Goal: Find specific page/section: Find specific page/section

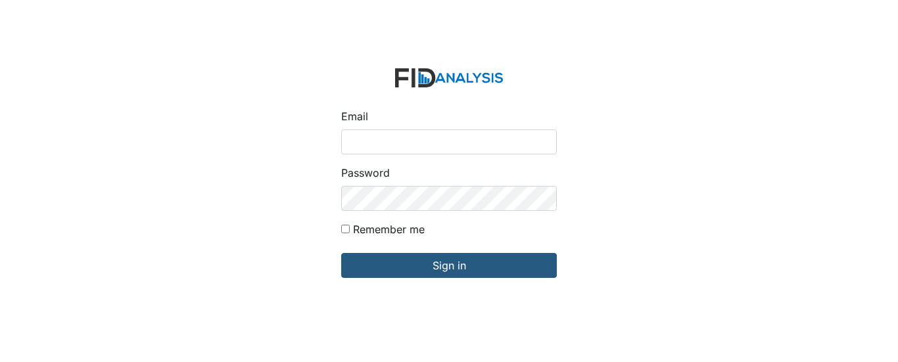
click at [460, 135] on input "Email" at bounding box center [449, 142] width 216 height 25
type input "[EMAIL_ADDRESS][DOMAIN_NAME]"
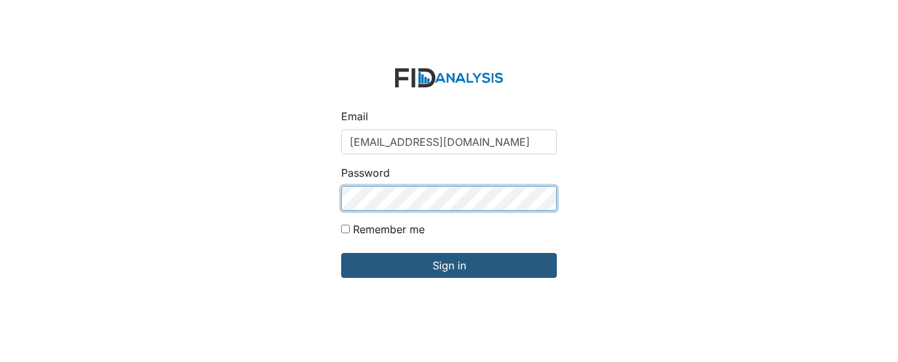
click at [341, 253] on input "Sign in" at bounding box center [449, 265] width 216 height 25
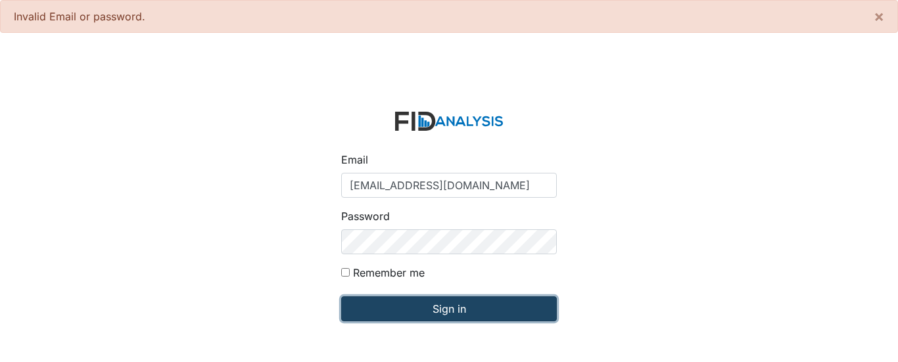
click at [402, 308] on input "Sign in" at bounding box center [449, 309] width 216 height 25
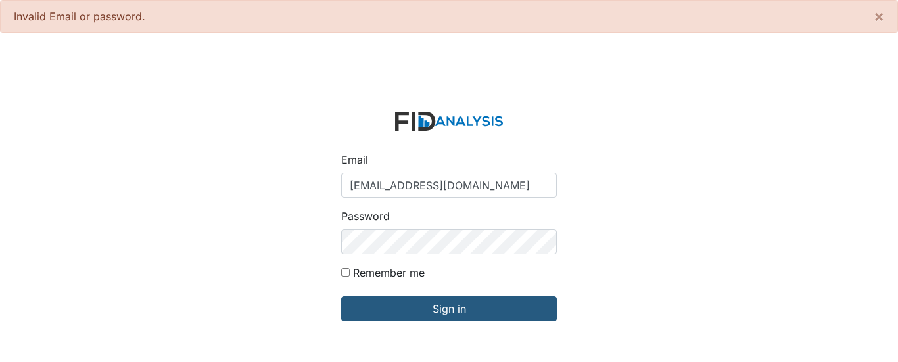
click at [512, 191] on input "[EMAIL_ADDRESS][DOMAIN_NAME]" at bounding box center [449, 185] width 216 height 25
click at [885, 15] on button "×" at bounding box center [879, 17] width 37 height 32
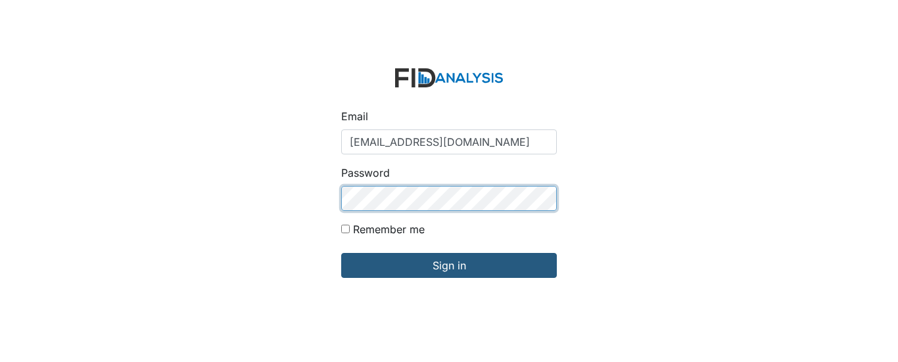
click at [341, 253] on input "Sign in" at bounding box center [449, 265] width 216 height 25
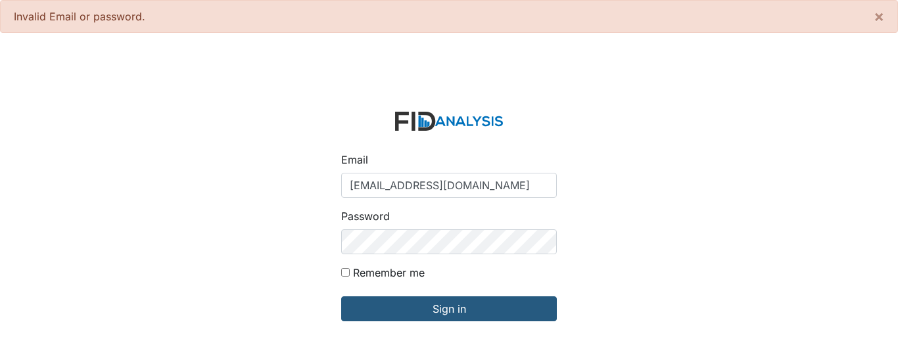
drag, startPoint x: 539, startPoint y: 182, endPoint x: 298, endPoint y: 191, distance: 240.9
click at [298, 191] on div "Email ajohnson@lifeincorporated.com Password Remember me Sign in" at bounding box center [449, 224] width 898 height 362
type input "[EMAIL_ADDRESS][DOMAIN_NAME]"
click at [341, 297] on input "Sign in" at bounding box center [449, 309] width 216 height 25
click at [874, 17] on span "×" at bounding box center [879, 16] width 11 height 19
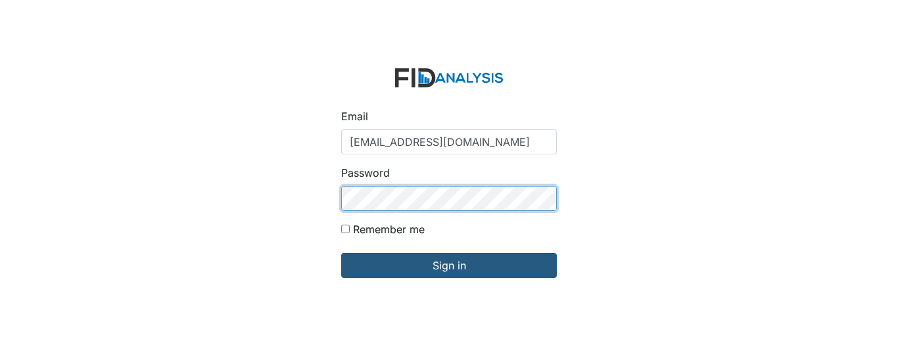
click at [341, 253] on input "Sign in" at bounding box center [449, 265] width 216 height 25
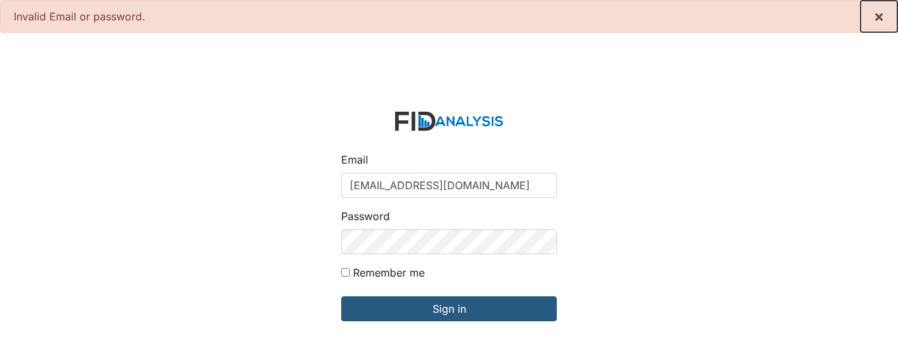
click at [881, 26] on button "×" at bounding box center [879, 17] width 37 height 32
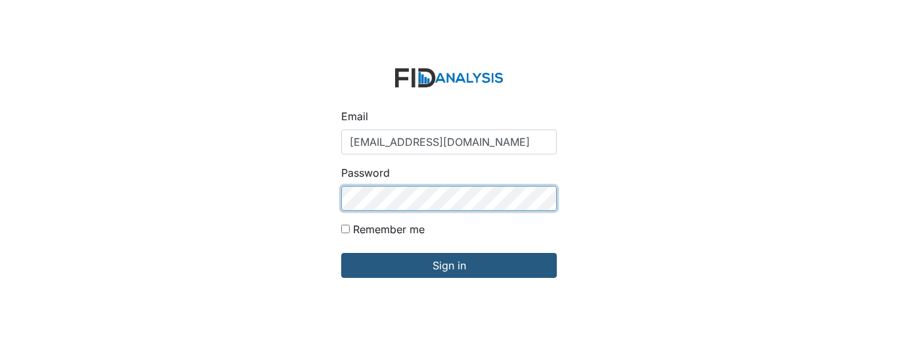
click at [341, 253] on input "Sign in" at bounding box center [449, 265] width 216 height 25
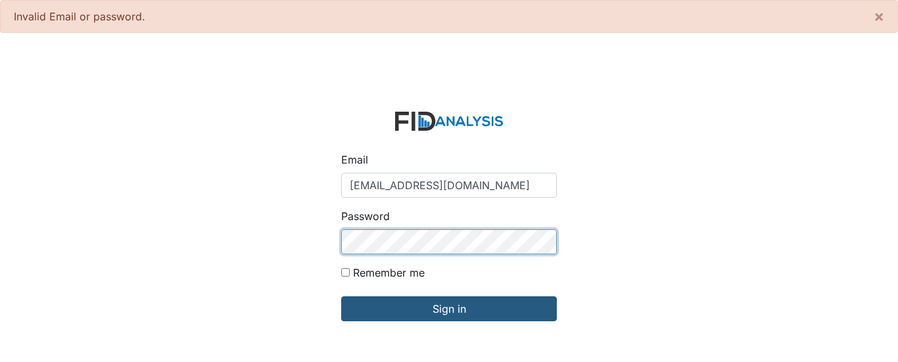
click at [341, 297] on input "Sign in" at bounding box center [449, 309] width 216 height 25
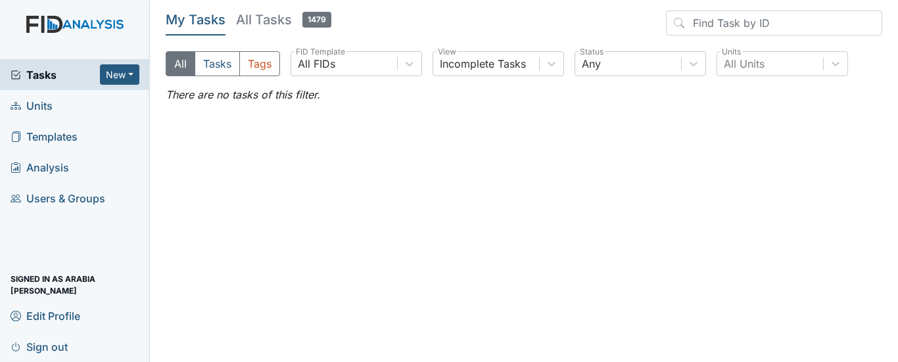
click at [46, 108] on span "Units" at bounding box center [32, 105] width 42 height 20
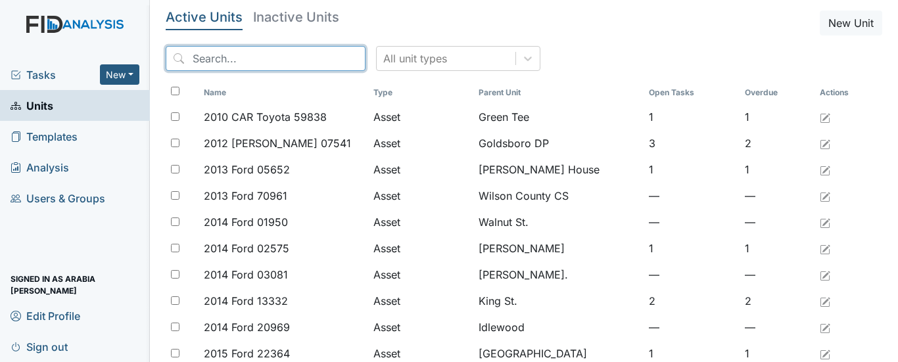
click at [278, 56] on input "search" at bounding box center [266, 58] width 200 height 25
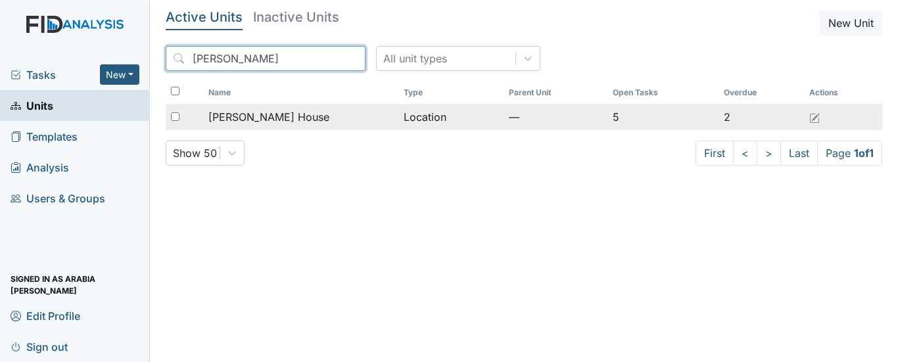
type input "scott"
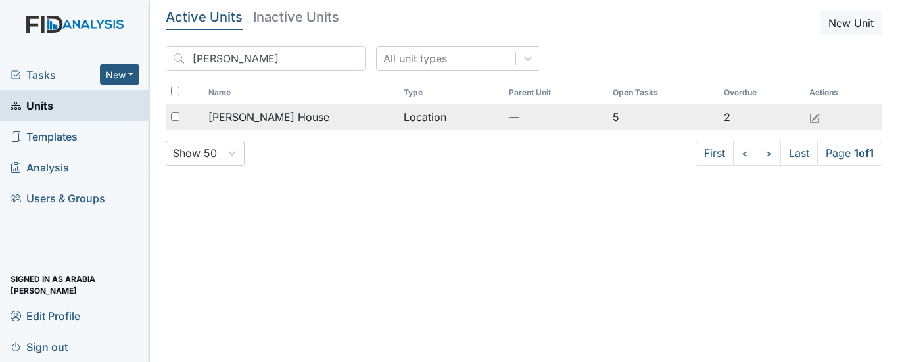
click at [251, 117] on span "[PERSON_NAME] House" at bounding box center [269, 117] width 121 height 16
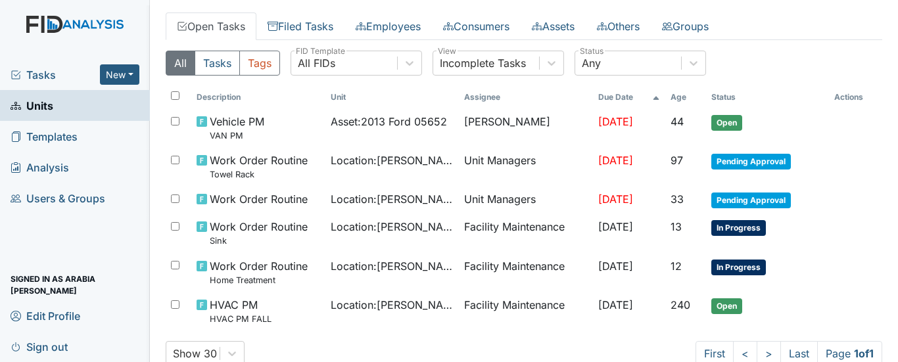
scroll to position [88, 0]
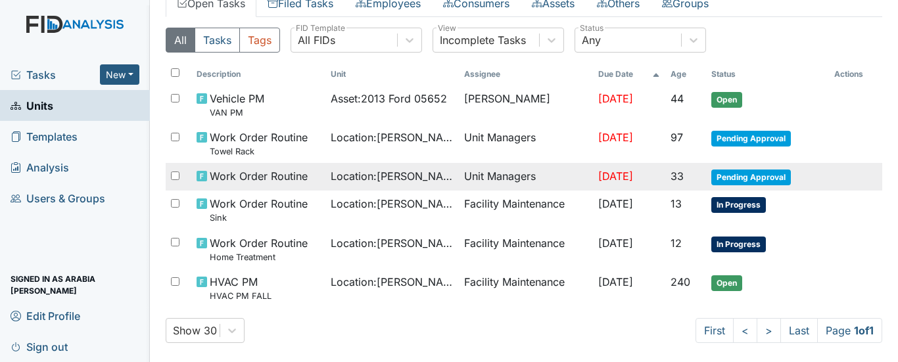
click at [331, 181] on span "Location : Scott House" at bounding box center [393, 176] width 124 height 16
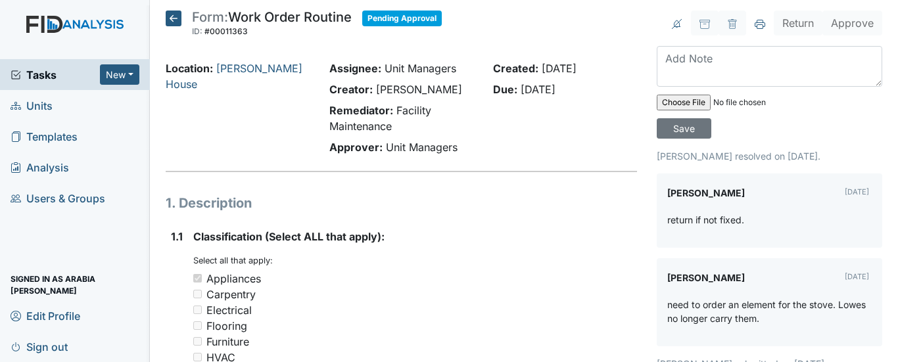
click at [170, 21] on icon at bounding box center [174, 19] width 16 height 16
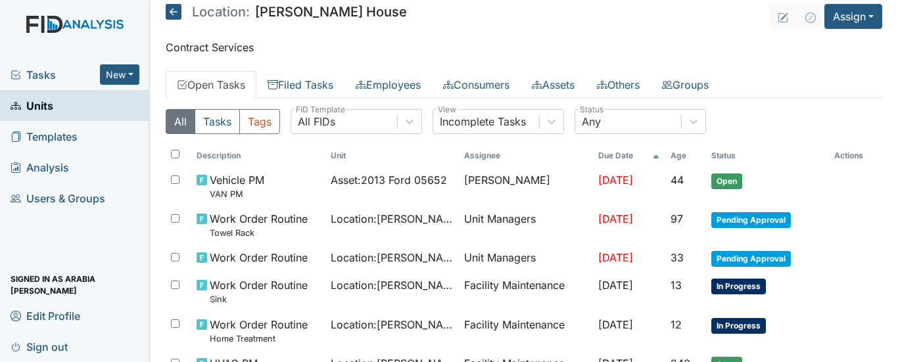
scroll to position [1, 0]
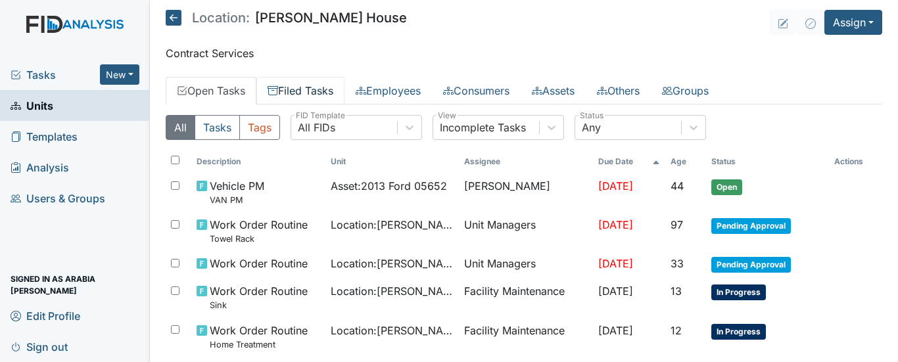
click at [282, 91] on link "Filed Tasks" at bounding box center [301, 91] width 88 height 28
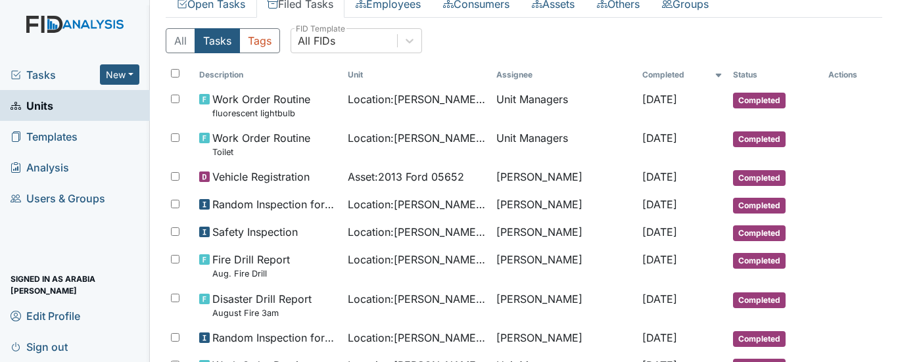
scroll to position [114, 0]
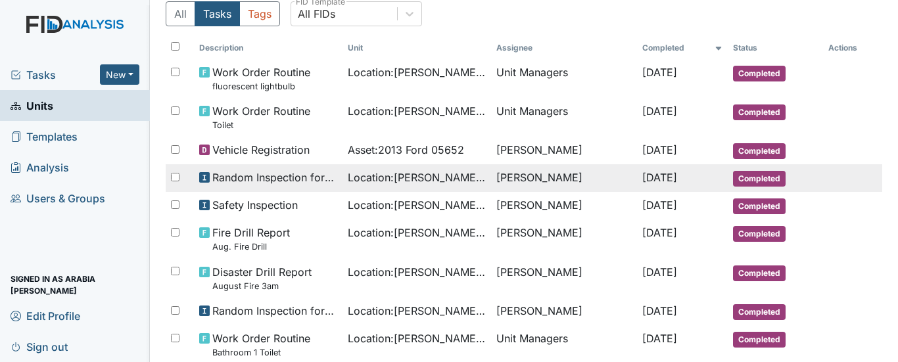
click at [243, 175] on span "Random Inspection for AM" at bounding box center [274, 178] width 125 height 16
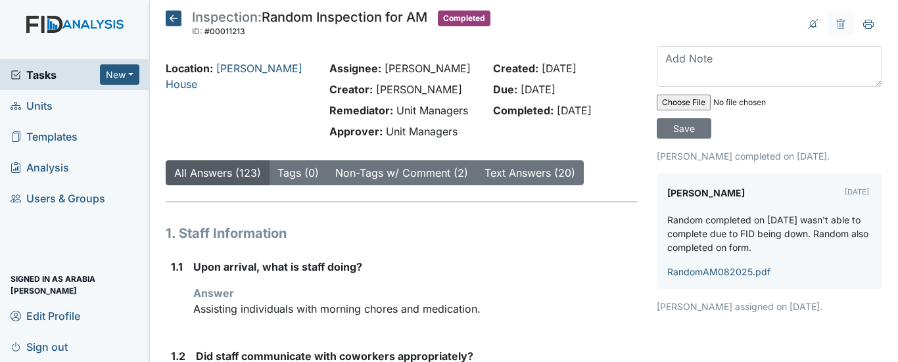
click at [166, 16] on icon at bounding box center [174, 19] width 16 height 16
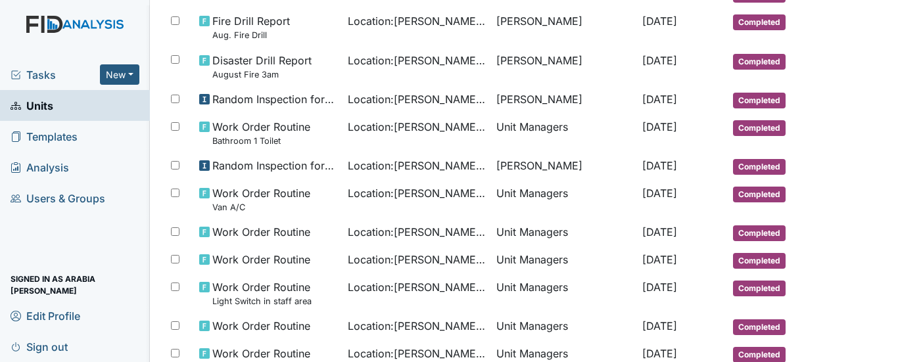
scroll to position [368, 0]
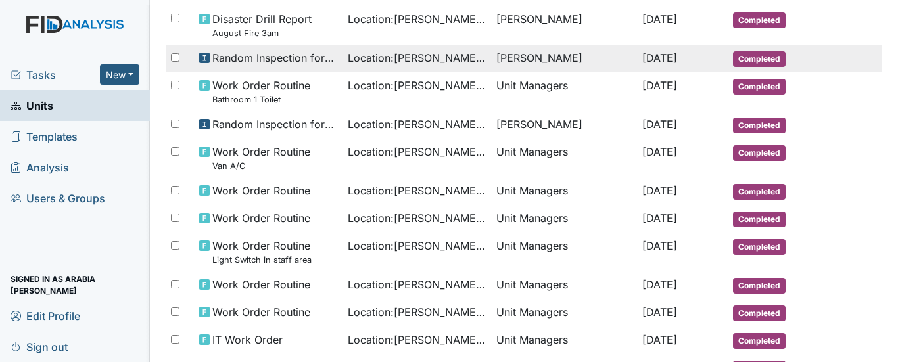
click at [245, 56] on span "Random Inspection for Evening" at bounding box center [274, 58] width 125 height 16
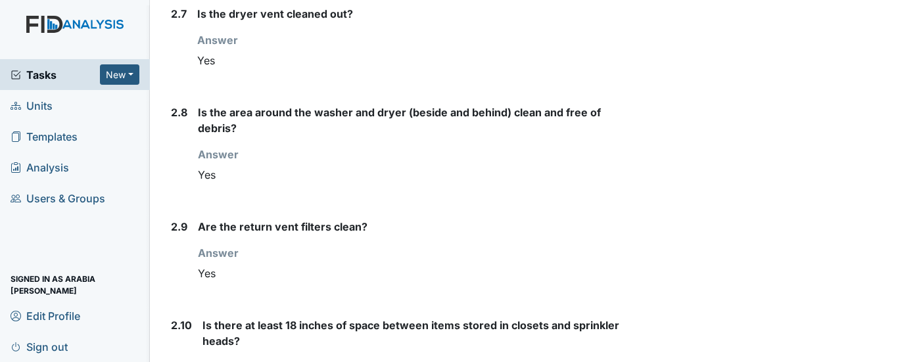
scroll to position [1629, 0]
